Goal: Obtain resource: Obtain resource

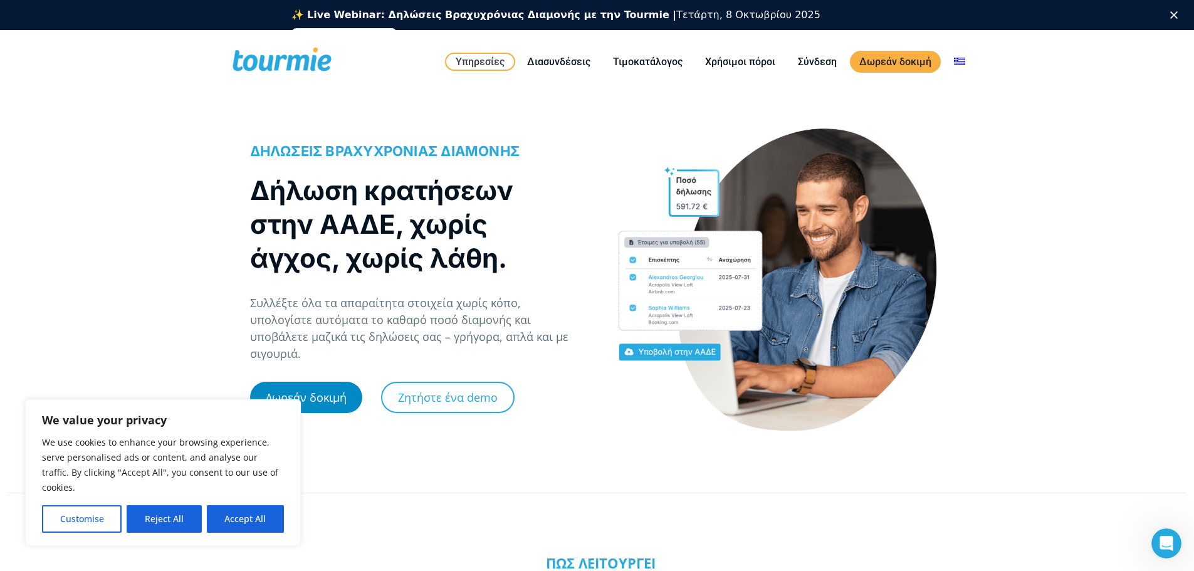
click at [308, 386] on link "Δωρεάν δοκιμή" at bounding box center [306, 397] width 112 height 31
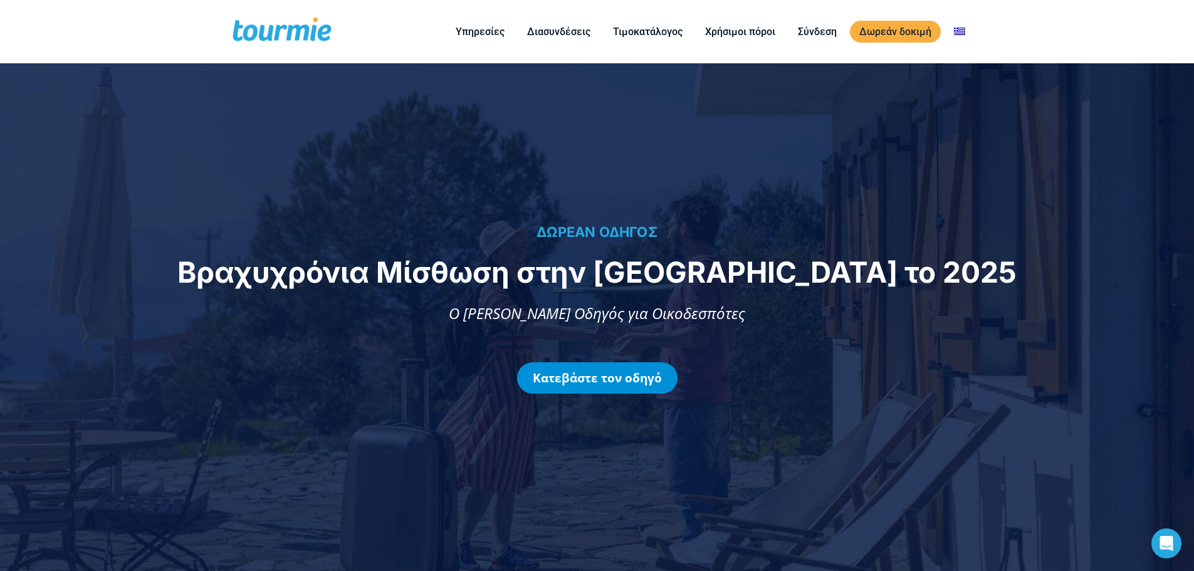
drag, startPoint x: 620, startPoint y: 374, endPoint x: 634, endPoint y: 541, distance: 167.9
click at [620, 374] on link "Κατεβάστε τον οδηγό" at bounding box center [597, 377] width 160 height 31
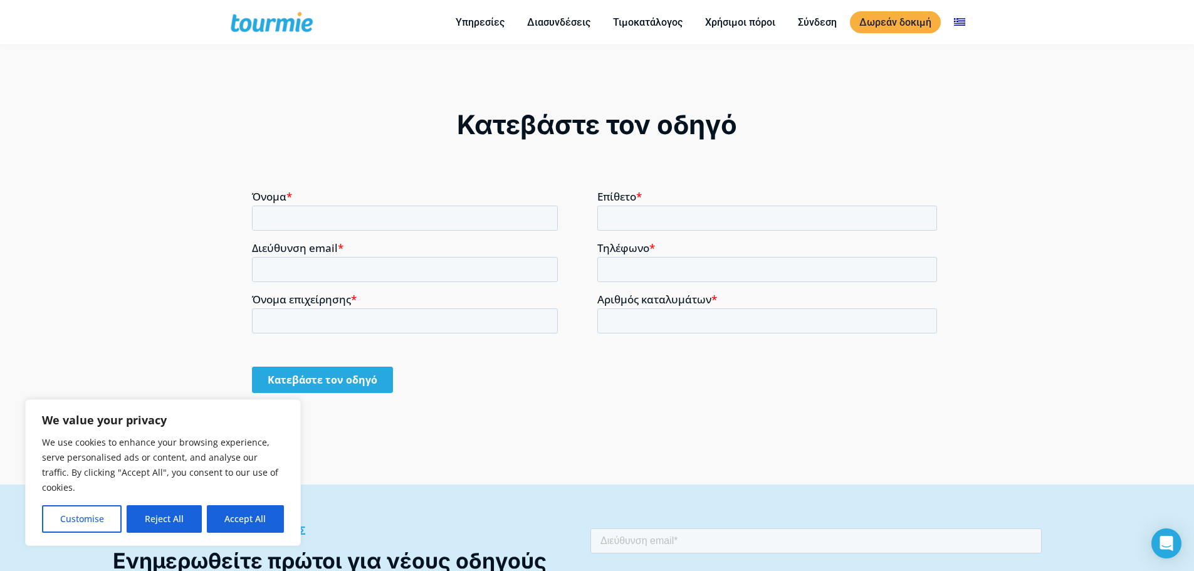
scroll to position [1029, 0]
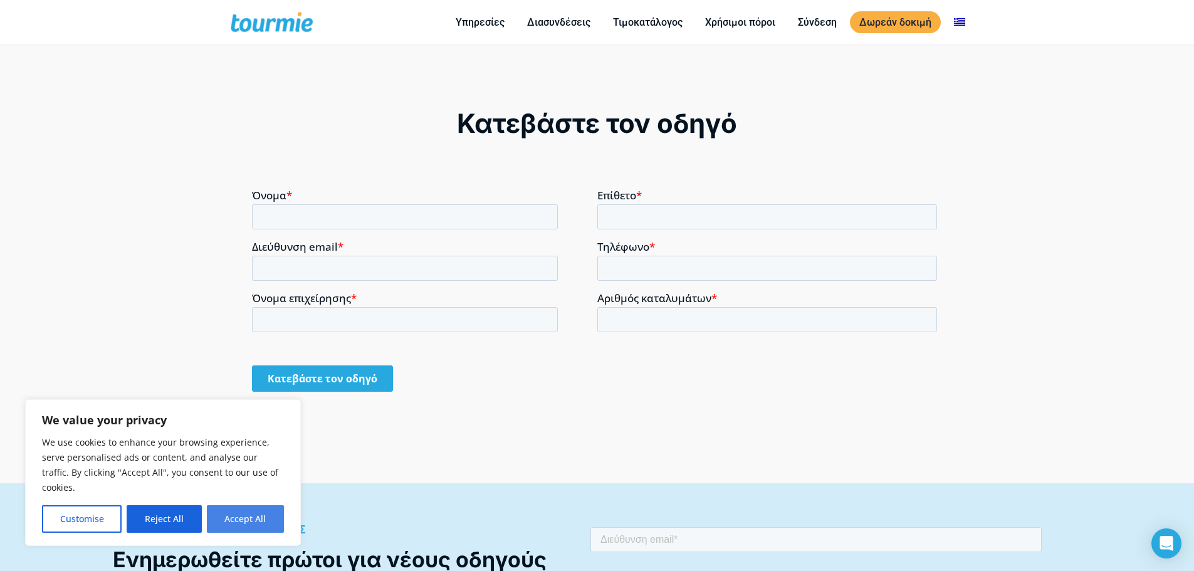
click at [256, 516] on button "Accept All" at bounding box center [245, 519] width 77 height 28
checkbox input "true"
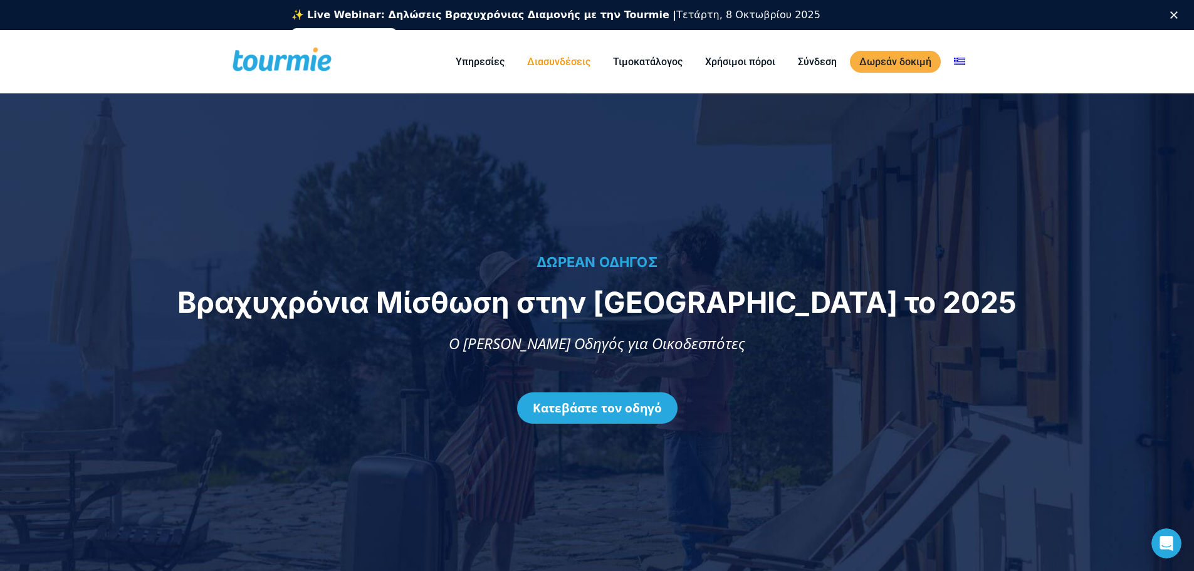
scroll to position [0, 0]
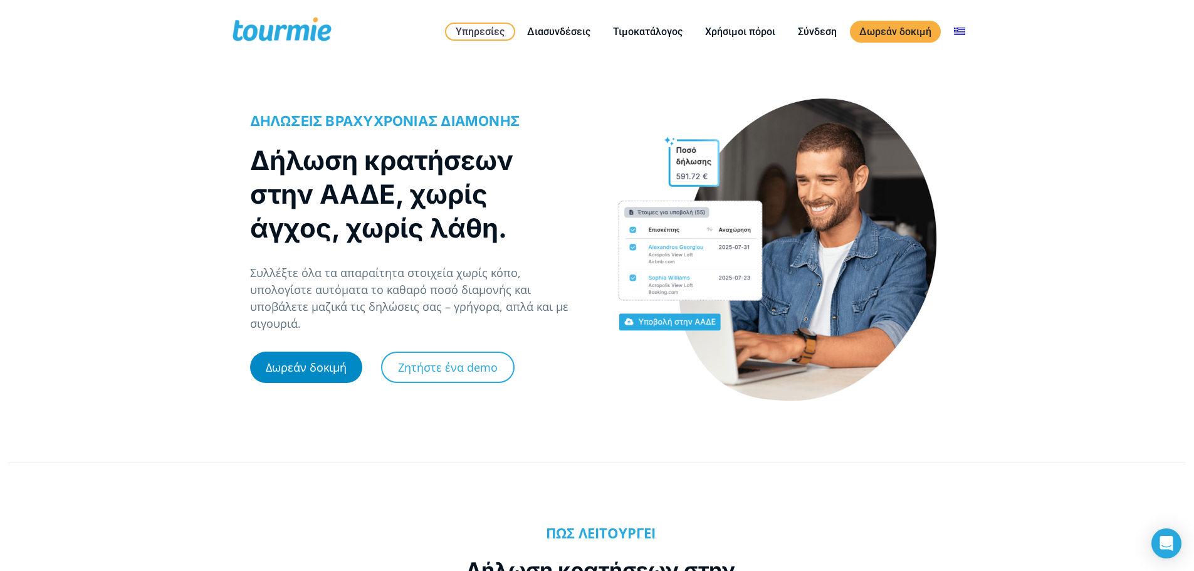
drag, startPoint x: 301, startPoint y: 355, endPoint x: 329, endPoint y: 447, distance: 96.8
click at [301, 355] on link "Δωρεάν δοκιμή" at bounding box center [306, 367] width 112 height 31
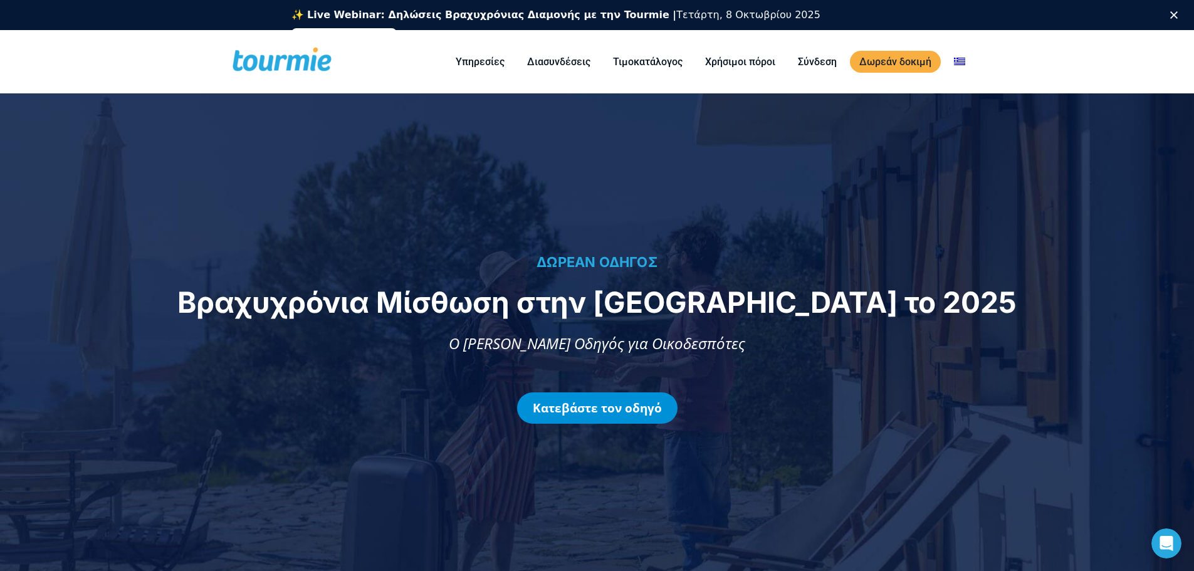
click at [583, 410] on link "Κατεβάστε τον οδηγό" at bounding box center [597, 407] width 160 height 31
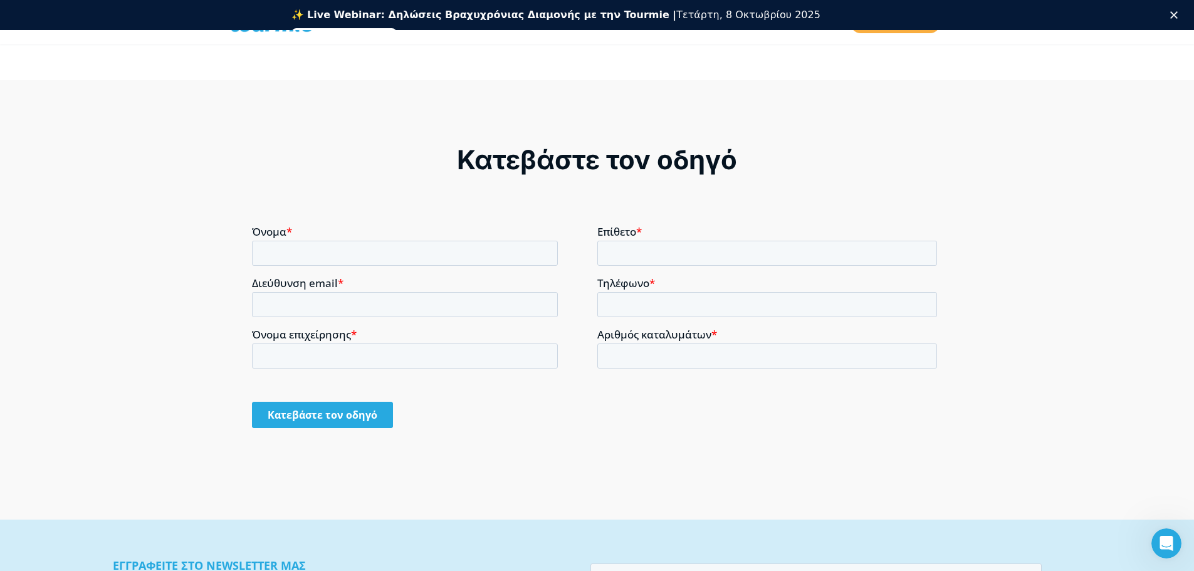
scroll to position [1029, 0]
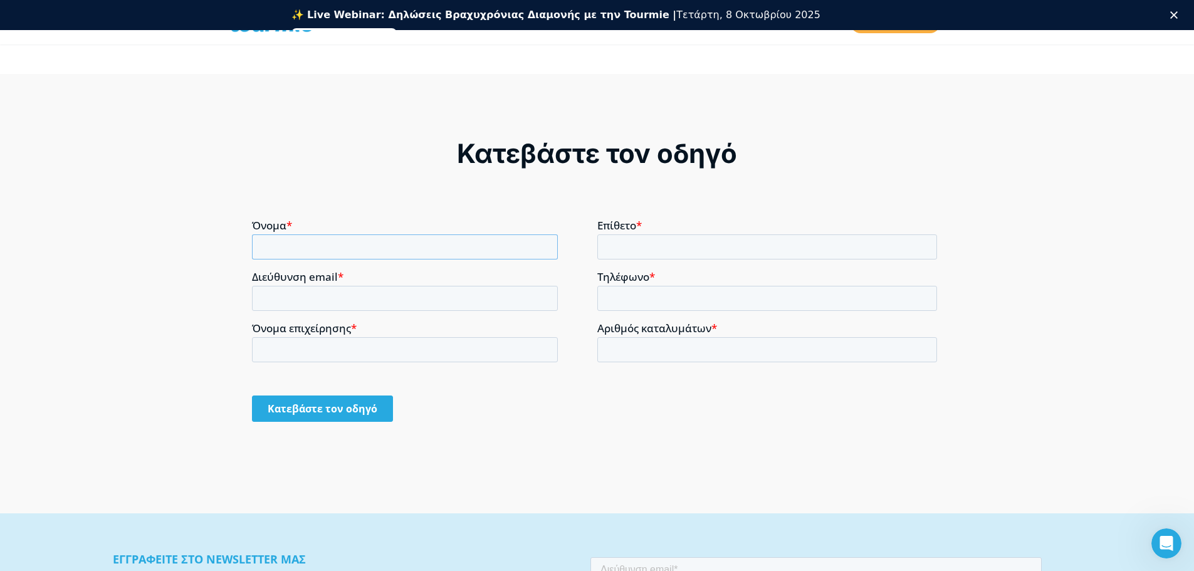
click at [405, 247] on input "Όνομα *" at bounding box center [405, 246] width 306 height 25
type input "Fani"
type input "Ieronimaki"
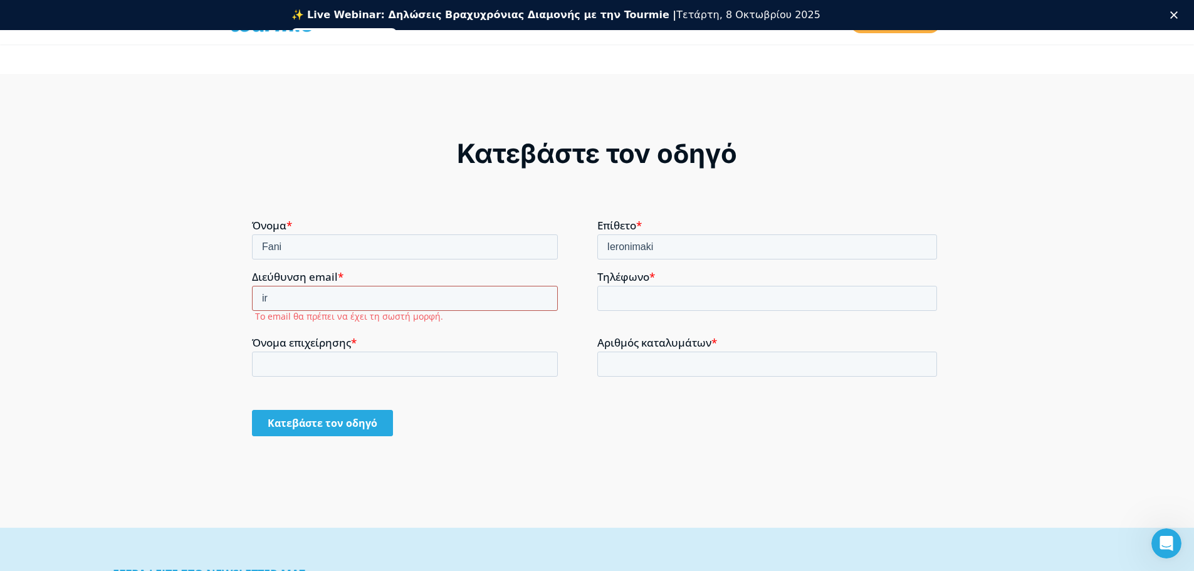
type input "irini@kretaeiendom.no"
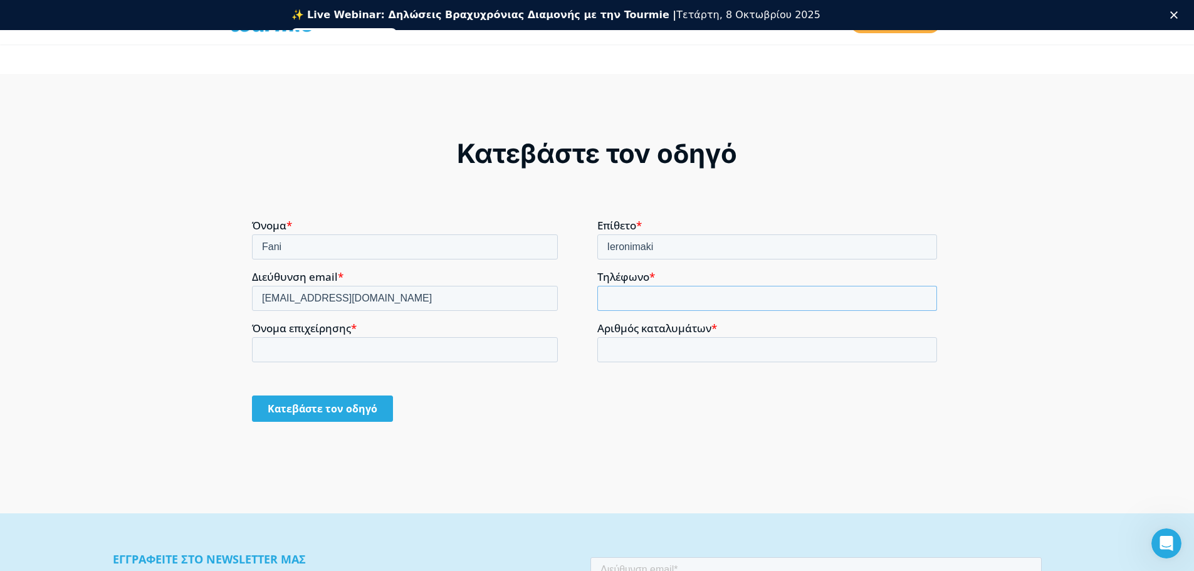
click at [631, 305] on input "Τηλέφωνο *" at bounding box center [767, 297] width 340 height 25
paste input "+306973349007"
type input "+306973349007"
click at [409, 346] on input "Όνομα επιχείρησης *" at bounding box center [405, 349] width 306 height 25
type input "Kreta Eiendom S.A."
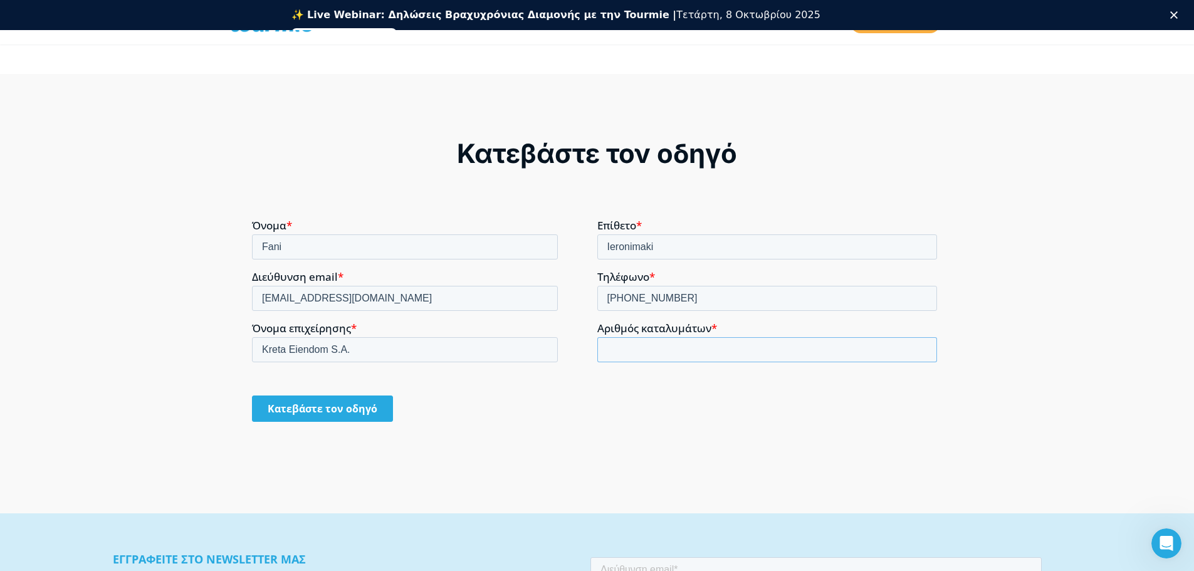
click at [667, 344] on input "Αριθμός καταλυμάτων *" at bounding box center [767, 349] width 340 height 25
type input "94"
click at [344, 402] on input "Κατεβάστε τον οδηγό" at bounding box center [322, 408] width 141 height 26
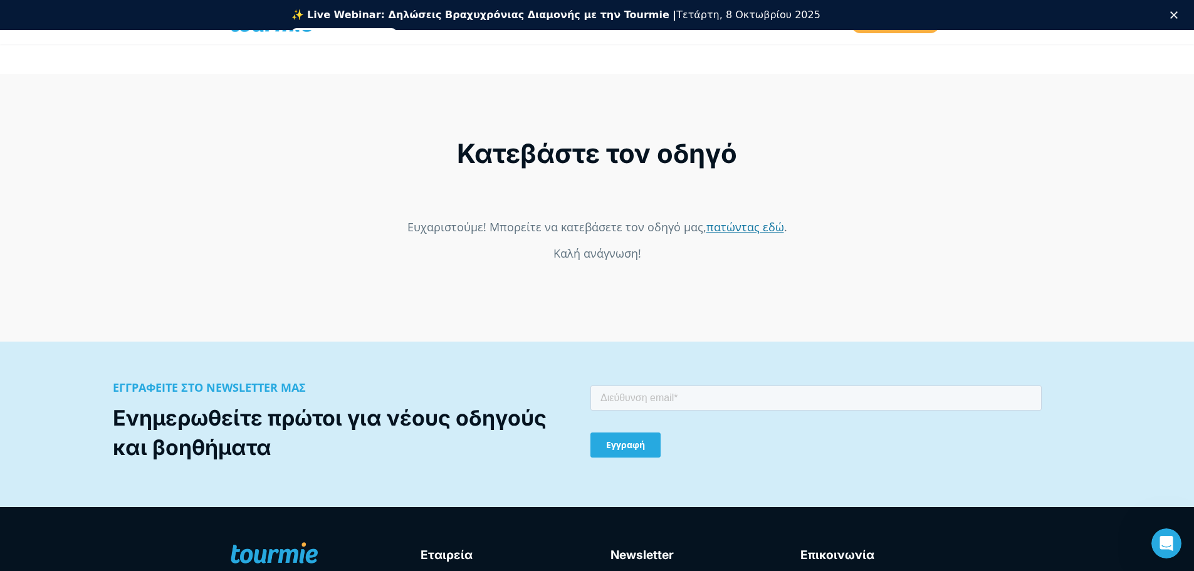
click at [743, 228] on link "πατώντας εδώ" at bounding box center [745, 226] width 78 height 15
click at [756, 232] on link "πατώντας εδώ" at bounding box center [745, 226] width 78 height 15
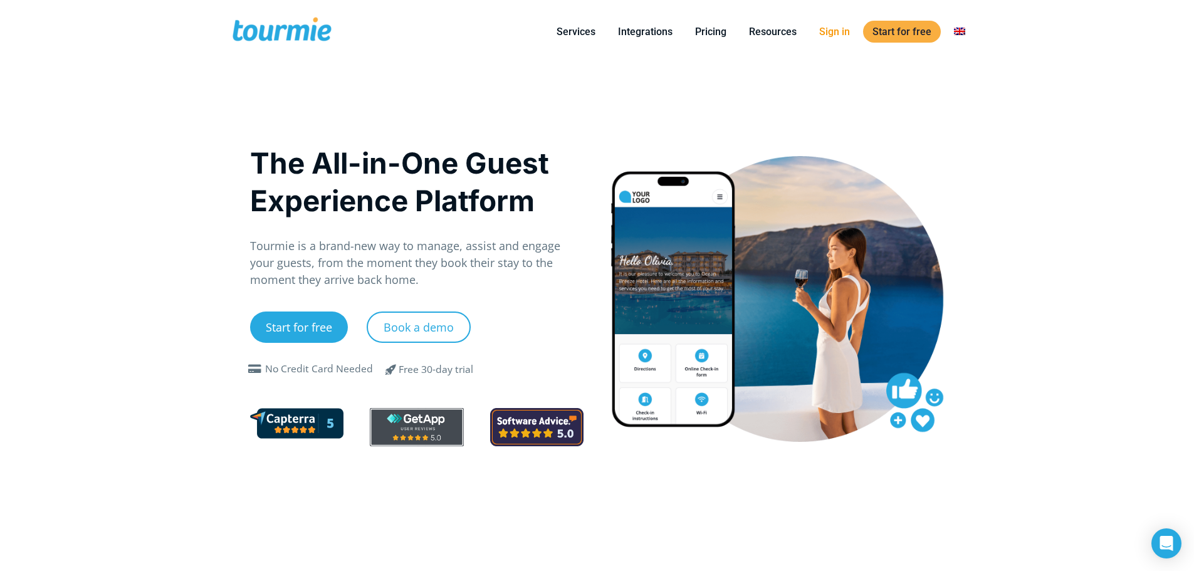
click at [825, 43] on li "Sign in" at bounding box center [834, 31] width 53 height 57
click at [831, 38] on link "Sign in" at bounding box center [835, 32] width 50 height 16
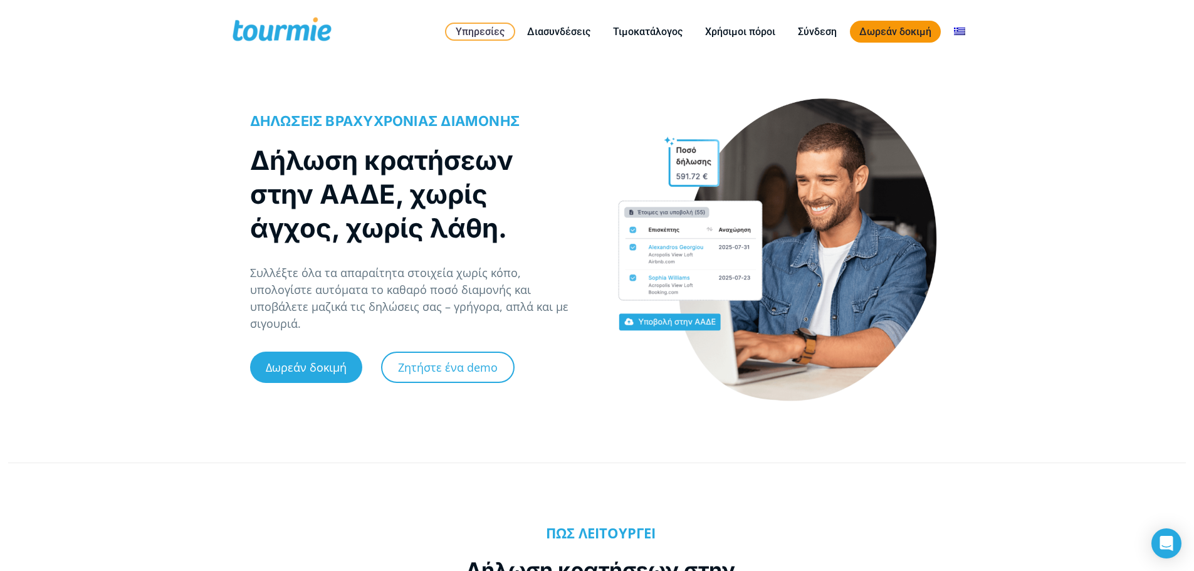
click at [890, 29] on link "Δωρεάν δοκιμή" at bounding box center [895, 32] width 91 height 22
